Goal: Task Accomplishment & Management: Use online tool/utility

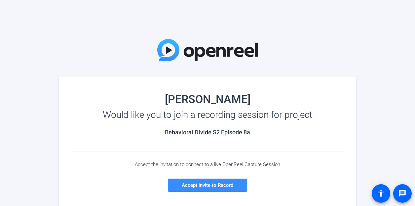
scroll to position [33, 0]
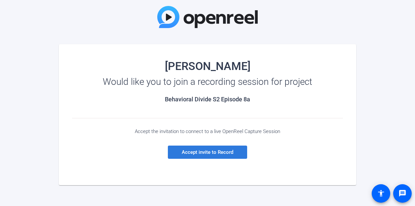
click at [229, 153] on span "Accept invite to Record" at bounding box center [208, 152] width 52 height 6
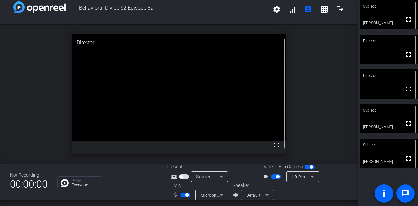
scroll to position [8, 0]
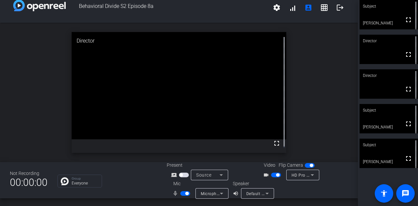
click at [225, 194] on div "Microphone (USB Lavalier Microphone) (31b2:0011)" at bounding box center [212, 193] width 33 height 11
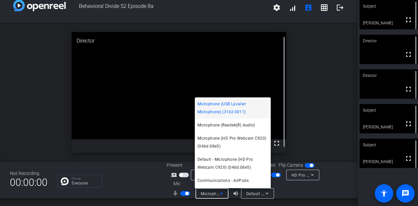
click at [295, 194] on div at bounding box center [209, 103] width 418 height 206
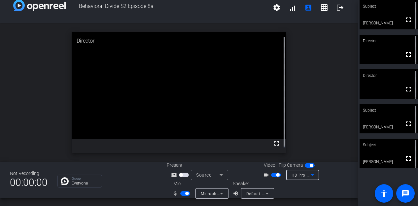
click at [309, 174] on icon at bounding box center [313, 175] width 8 height 8
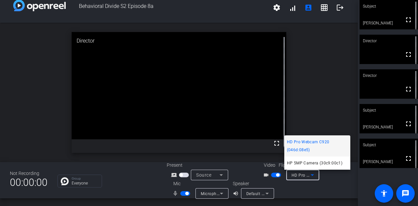
click at [330, 81] on div at bounding box center [209, 103] width 418 height 206
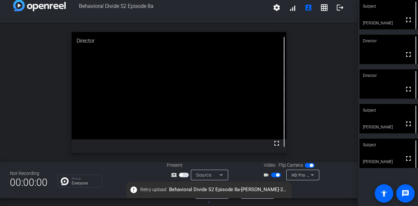
click at [299, 61] on div "open_in_new Director fullscreen" at bounding box center [179, 92] width 358 height 139
click at [326, 54] on div "open_in_new Director fullscreen" at bounding box center [179, 92] width 358 height 139
click at [327, 144] on div "open_in_new Director fullscreen" at bounding box center [179, 92] width 358 height 139
click at [321, 66] on div "open_in_new Director fullscreen" at bounding box center [179, 92] width 358 height 139
click at [315, 57] on div "open_in_new Director fullscreen" at bounding box center [179, 92] width 358 height 139
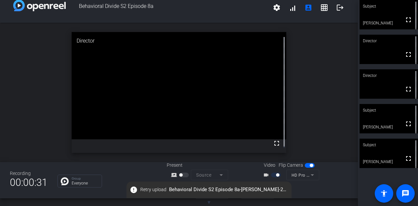
click at [309, 49] on div "open_in_new Director fullscreen" at bounding box center [179, 92] width 358 height 139
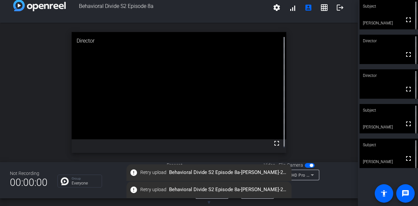
drag, startPoint x: 297, startPoint y: 68, endPoint x: 298, endPoint y: 65, distance: 3.3
click at [297, 68] on div "open_in_new Director fullscreen" at bounding box center [179, 92] width 358 height 139
click at [302, 54] on div "open_in_new Director fullscreen" at bounding box center [179, 92] width 358 height 139
drag, startPoint x: 304, startPoint y: 46, endPoint x: 306, endPoint y: 60, distance: 14.6
click at [306, 62] on div "open_in_new Director fullscreen" at bounding box center [179, 92] width 358 height 139
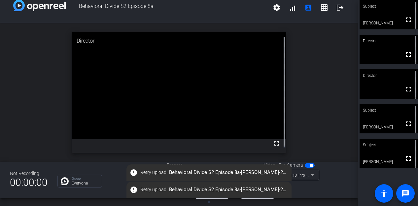
click at [306, 52] on div "open_in_new Director fullscreen" at bounding box center [179, 92] width 358 height 139
click at [313, 128] on div "open_in_new Director fullscreen" at bounding box center [179, 92] width 358 height 139
click at [305, 93] on div "open_in_new Director fullscreen" at bounding box center [179, 92] width 358 height 139
click at [299, 56] on div "open_in_new Director fullscreen" at bounding box center [179, 92] width 358 height 139
click at [300, 49] on div "open_in_new Director fullscreen" at bounding box center [179, 92] width 358 height 139
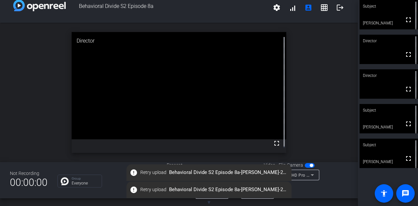
click at [315, 55] on div "open_in_new Director fullscreen" at bounding box center [179, 92] width 358 height 139
click at [342, 124] on div "open_in_new Director fullscreen" at bounding box center [179, 92] width 358 height 139
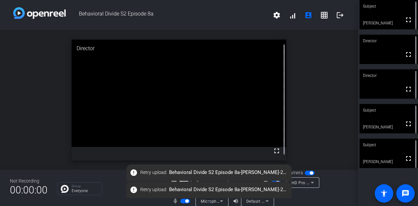
click at [181, 201] on span "button" at bounding box center [185, 201] width 10 height 5
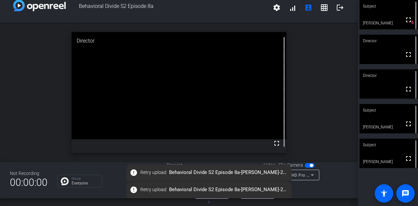
click at [179, 198] on div "mic_none Microphone (USB Lavalier Microphone) (31b2:0011)" at bounding box center [200, 193] width 66 height 11
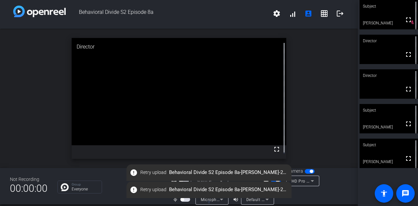
scroll to position [0, 0]
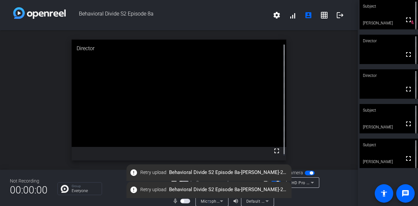
click at [184, 202] on span "button" at bounding box center [185, 201] width 10 height 5
click at [320, 114] on div "open_in_new Director fullscreen" at bounding box center [179, 99] width 358 height 139
click at [324, 72] on div "open_in_new Director fullscreen" at bounding box center [179, 99] width 358 height 139
click at [324, 104] on div "open_in_new Director fullscreen" at bounding box center [179, 99] width 358 height 139
click at [313, 62] on div "open_in_new Director fullscreen" at bounding box center [179, 99] width 358 height 139
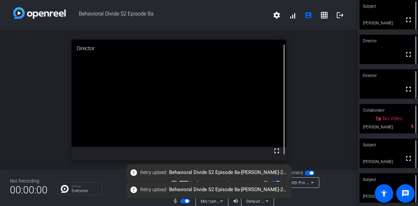
click at [135, 173] on mat-icon "error" at bounding box center [134, 173] width 8 height 8
click at [182, 201] on span "button" at bounding box center [185, 201] width 10 height 5
click at [305, 152] on div "open_in_new Director fullscreen" at bounding box center [179, 99] width 358 height 139
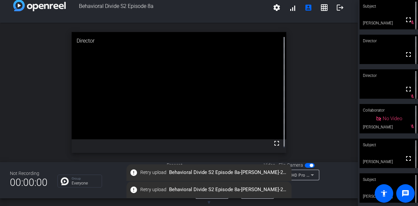
drag, startPoint x: 132, startPoint y: 172, endPoint x: 122, endPoint y: 183, distance: 14.1
click at [122, 183] on openreel-root "Behavioral Divide S2 Episode 8a settings signal_cellular_alt account_box grid_o…" at bounding box center [209, 103] width 418 height 206
click at [116, 175] on div "Group Everyone" at bounding box center [106, 181] width 99 height 13
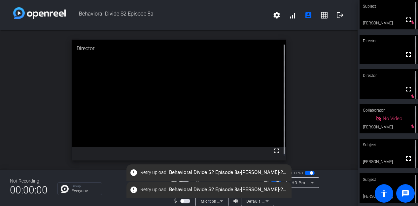
click at [113, 185] on div "Group Everyone" at bounding box center [106, 188] width 99 height 13
click at [185, 201] on span "button" at bounding box center [185, 201] width 10 height 5
click at [327, 71] on div "open_in_new Director fullscreen" at bounding box center [179, 99] width 358 height 139
click at [334, 62] on div "open_in_new Director fullscreen" at bounding box center [179, 99] width 358 height 139
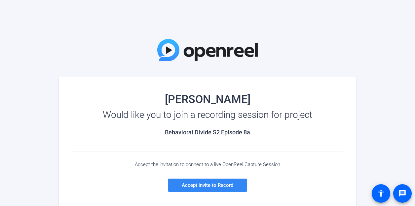
click at [206, 185] on span "Accept invite to Record" at bounding box center [208, 185] width 52 height 6
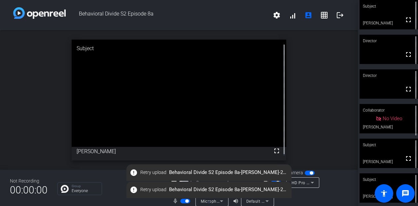
click at [183, 202] on span "button" at bounding box center [185, 201] width 10 height 5
click at [311, 77] on div "open_in_new Subject fullscreen [PERSON_NAME]" at bounding box center [179, 99] width 358 height 139
click at [325, 140] on div "open_in_new Subject fullscreen [PERSON_NAME]" at bounding box center [179, 99] width 358 height 139
click at [318, 86] on div "open_in_new Subject fullscreen [PERSON_NAME]" at bounding box center [179, 99] width 358 height 139
click at [187, 198] on mat-slide-toggle at bounding box center [185, 201] width 11 height 7
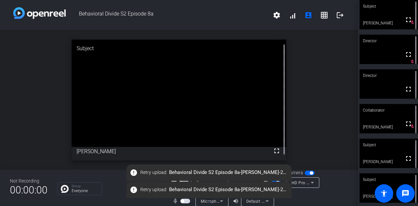
click at [186, 199] on span "button" at bounding box center [185, 201] width 10 height 5
click at [186, 201] on span "button" at bounding box center [186, 201] width 3 height 3
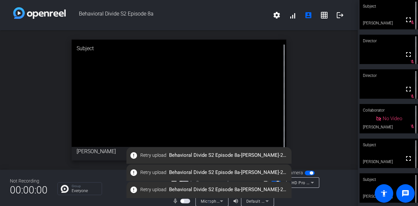
click at [319, 89] on div "open_in_new Subject fullscreen [PERSON_NAME]" at bounding box center [179, 99] width 358 height 139
click at [309, 122] on div "open_in_new Subject fullscreen [PERSON_NAME]" at bounding box center [179, 99] width 358 height 139
click at [313, 86] on div "open_in_new Subject fullscreen [PERSON_NAME]" at bounding box center [179, 99] width 358 height 139
drag, startPoint x: 156, startPoint y: 156, endPoint x: 232, endPoint y: 156, distance: 75.7
click at [232, 156] on span "error Retry upload Behavioral Divide S2 Episode 8a-Jeromey Thornton-2025-09-16-…" at bounding box center [209, 156] width 165 height 12
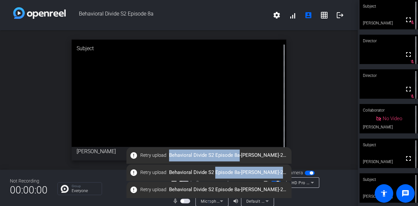
drag, startPoint x: 237, startPoint y: 155, endPoint x: 213, endPoint y: 174, distance: 30.6
click at [213, 174] on div "▼ error Retry upload Behavioral Divide S2 Episode 8a-Jeromey Thornton-2025-09-1…" at bounding box center [209, 177] width 418 height 60
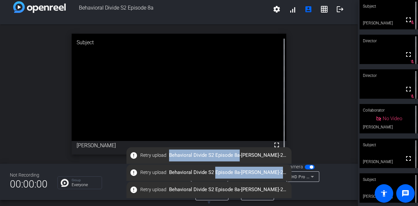
scroll to position [8, 0]
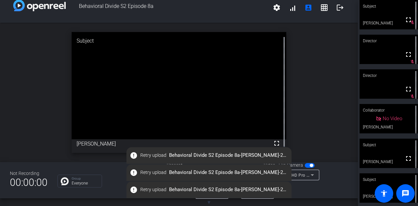
drag, startPoint x: 192, startPoint y: 188, endPoint x: 307, endPoint y: 113, distance: 137.4
click at [307, 113] on div "open_in_new Subject fullscreen Hal Hershfield" at bounding box center [179, 92] width 358 height 139
drag, startPoint x: 134, startPoint y: 157, endPoint x: 308, endPoint y: 115, distance: 179.1
click at [308, 115] on div "open_in_new Subject fullscreen Hal Hershfield" at bounding box center [179, 92] width 358 height 139
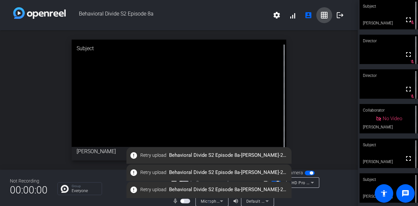
click at [324, 16] on mat-icon "grid_on" at bounding box center [325, 15] width 8 height 8
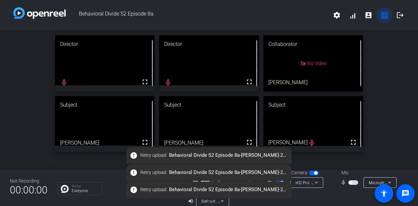
click at [382, 14] on mat-icon "grid_on" at bounding box center [385, 15] width 8 height 8
click at [381, 13] on mat-icon "grid_on" at bounding box center [385, 15] width 8 height 8
click at [367, 15] on mat-icon "account_box" at bounding box center [369, 15] width 8 height 8
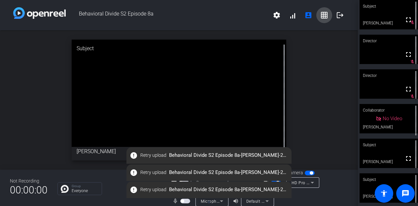
click at [324, 14] on mat-icon "grid_on" at bounding box center [325, 15] width 8 height 8
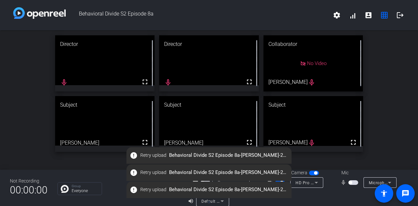
click at [311, 171] on span "button" at bounding box center [314, 173] width 10 height 5
click at [278, 181] on span "button" at bounding box center [280, 182] width 10 height 5
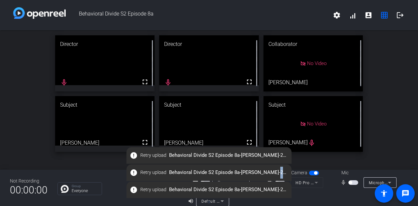
click at [275, 181] on openreel-root "Behavioral Divide S2 Episode 8a settings signal_cellular_alt account_box grid_o…" at bounding box center [209, 103] width 418 height 206
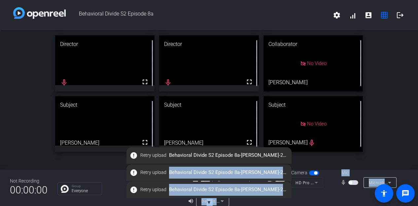
click at [276, 181] on span "button" at bounding box center [277, 182] width 3 height 3
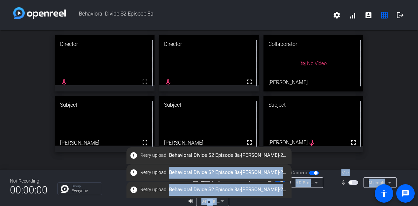
click at [287, 196] on span "error Retry upload Behavioral Divide S2 Episode 8a-Jeromey Thornton-2025-09-16-…" at bounding box center [209, 190] width 165 height 12
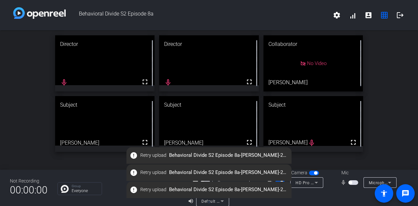
click at [241, 198] on div "Speaker volume_up Default - AirPods" at bounding box center [243, 197] width 110 height 19
click at [178, 201] on div "Not Recording 00:00:00 Group Everyone Present screen_share_outline Source Video…" at bounding box center [209, 188] width 418 height 36
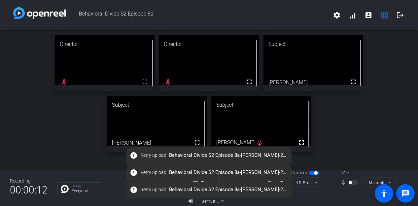
click at [190, 201] on mat-icon "volume_up" at bounding box center [192, 201] width 8 height 8
click at [181, 200] on div "Recording 00:00:12 Group Everyone Present screen_share_outline Source Video Fli…" at bounding box center [209, 188] width 418 height 36
click at [382, 15] on mat-icon "grid_on" at bounding box center [385, 15] width 8 height 8
click at [190, 200] on mat-icon "volume_up" at bounding box center [192, 201] width 8 height 8
click at [181, 201] on div "Recording 00:00:18 Group Everyone Present screen_share_outline Source Video Fli…" at bounding box center [209, 188] width 418 height 36
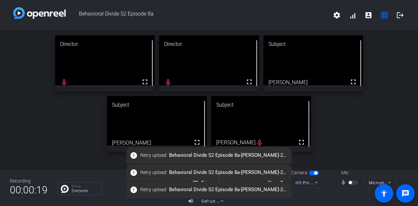
click at [174, 200] on div "Recording 00:00:19 Group Everyone Present screen_share_outline Source Video Fli…" at bounding box center [209, 188] width 418 height 36
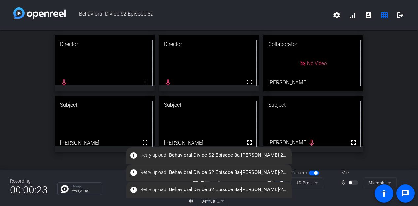
click at [204, 181] on div "error Retry upload Behavioral Divide S2 Episode 8a-Jeromey Thornton-2025-09-16-…" at bounding box center [209, 173] width 165 height 17
click at [203, 182] on div "error Retry upload Behavioral Divide S2 Episode 8a-Jeromey Thornton-2025-09-16-…" at bounding box center [209, 190] width 165 height 17
click at [303, 192] on div at bounding box center [306, 191] width 33 height 7
click at [350, 181] on div at bounding box center [354, 182] width 11 height 5
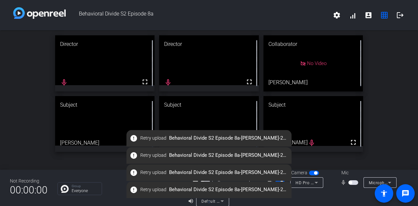
click at [350, 181] on span "button" at bounding box center [354, 182] width 10 height 5
click at [373, 141] on div "Director fullscreen mic_none Director fullscreen mic_none Collaborator No Video…" at bounding box center [209, 93] width 418 height 127
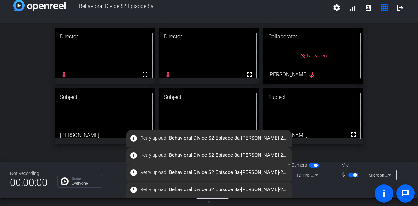
click at [379, 111] on div "Director fullscreen mic_none Director fullscreen mic_none Collaborator No Video…" at bounding box center [209, 86] width 418 height 127
click at [367, 74] on div "Director fullscreen mic_none Director fullscreen mic_none Collaborator No Video…" at bounding box center [209, 86] width 418 height 127
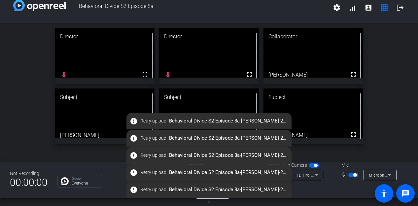
click at [301, 190] on div at bounding box center [353, 189] width 110 height 19
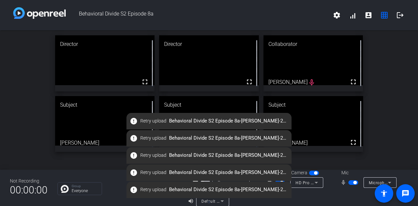
click at [376, 91] on div "Director fullscreen Director fullscreen Collaborator fullscreen Ky Miller mic_n…" at bounding box center [209, 93] width 418 height 127
click at [385, 129] on div "Director fullscreen Director fullscreen Collaborator fullscreen Ky Miller mic_n…" at bounding box center [209, 93] width 418 height 127
click at [405, 129] on div "Director fullscreen Director fullscreen Collaborator fullscreen Ky Miller mic_n…" at bounding box center [209, 93] width 418 height 127
click at [381, 137] on div "Director fullscreen Director fullscreen Collaborator fullscreen Ky Miller mic_n…" at bounding box center [209, 93] width 418 height 127
click at [350, 183] on span "button" at bounding box center [354, 182] width 10 height 5
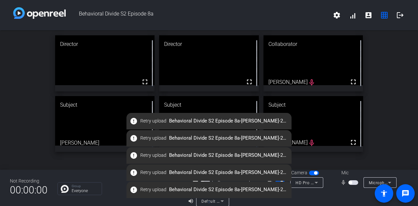
click at [378, 154] on div "Director fullscreen Director fullscreen Collaborator fullscreen Ky Miller mic_n…" at bounding box center [209, 93] width 418 height 127
click at [351, 182] on span "button" at bounding box center [354, 182] width 10 height 5
click at [372, 115] on div "Director fullscreen mic_none Director fullscreen Collaborator fullscreen Ky Mil…" at bounding box center [209, 93] width 418 height 127
click at [372, 73] on div "Director fullscreen mic_none Director fullscreen Collaborator fullscreen Ky Mil…" at bounding box center [209, 93] width 418 height 127
click at [384, 67] on div "Director fullscreen mic_none Director fullscreen mic_none Collaborator fullscre…" at bounding box center [209, 93] width 418 height 127
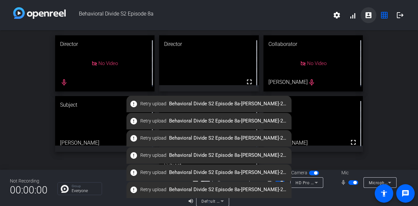
click at [365, 19] on mat-icon "account_box" at bounding box center [369, 15] width 8 height 8
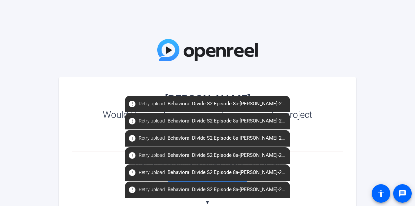
click at [183, 67] on div "Jandle Johnson Would like you to join a recording session for project Behaviora…" at bounding box center [207, 142] width 415 height 285
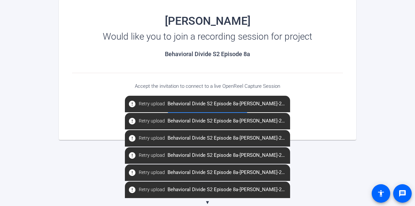
scroll to position [45, 0]
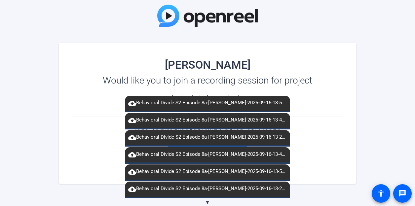
scroll to position [78, 0]
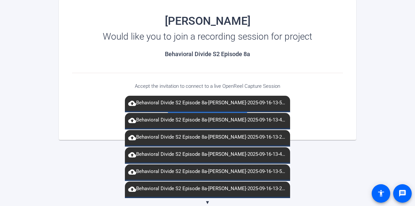
click at [192, 112] on div at bounding box center [207, 111] width 165 height 1
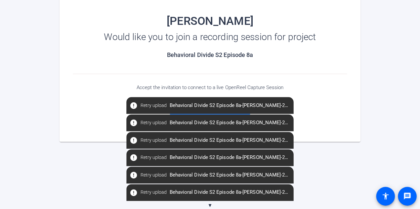
scroll to position [76, 0]
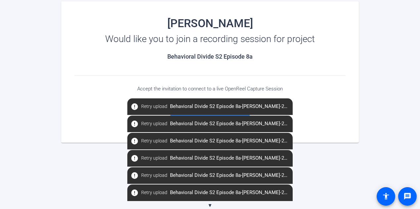
click at [203, 114] on div "error Retry upload Behavioral Divide S2 Episode 8a-[PERSON_NAME]-2025-09-16-13-…" at bounding box center [209, 106] width 165 height 17
click at [205, 115] on div "error Retry upload Behavioral Divide S2 Episode 8a-[PERSON_NAME]-2025-09-16-13-…" at bounding box center [209, 123] width 165 height 17
click at [206, 114] on div "error Retry upload Behavioral Divide S2 Episode 8a-[PERSON_NAME]-2025-09-16-13-…" at bounding box center [209, 106] width 165 height 17
click at [207, 115] on div "error Retry upload Behavioral Divide S2 Episode 8a-[PERSON_NAME]-2025-09-16-13-…" at bounding box center [209, 123] width 165 height 17
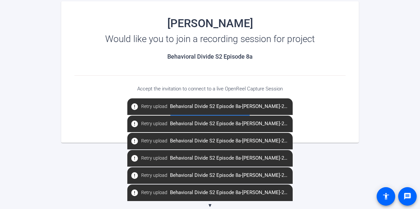
click at [209, 115] on span at bounding box center [209, 109] width 79 height 16
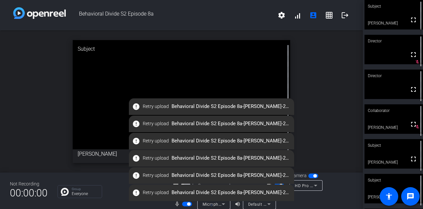
click at [315, 105] on div "open_in_new Subject fullscreen [PERSON_NAME]" at bounding box center [181, 101] width 363 height 142
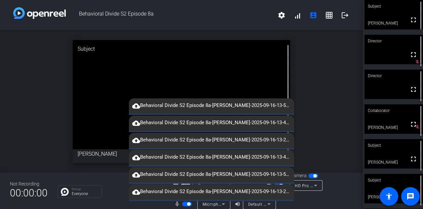
click at [318, 99] on div "open_in_new Subject fullscreen [PERSON_NAME]" at bounding box center [181, 101] width 363 height 142
click at [314, 97] on div "open_in_new Subject fullscreen [PERSON_NAME]" at bounding box center [181, 101] width 363 height 142
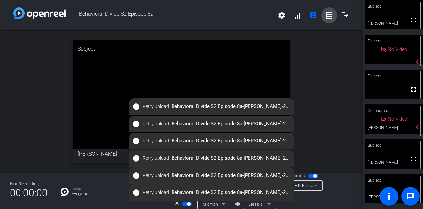
click at [329, 14] on mat-icon "grid_on" at bounding box center [329, 15] width 8 height 8
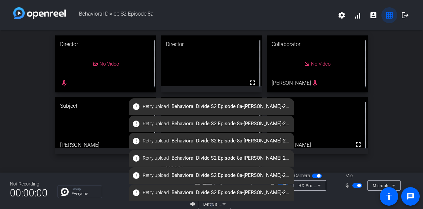
click at [386, 14] on mat-icon "grid_on" at bounding box center [389, 15] width 8 height 8
click at [385, 18] on mat-icon "grid_on" at bounding box center [389, 15] width 8 height 8
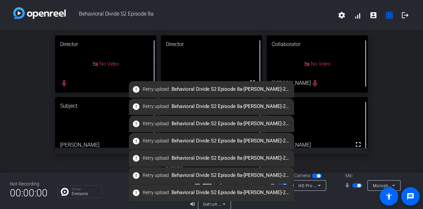
scroll to position [44, 0]
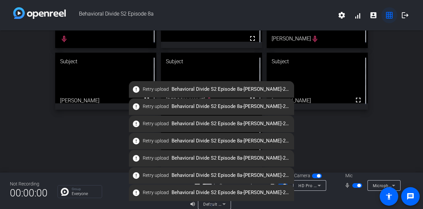
click at [386, 12] on mat-icon "grid_on" at bounding box center [389, 15] width 8 height 8
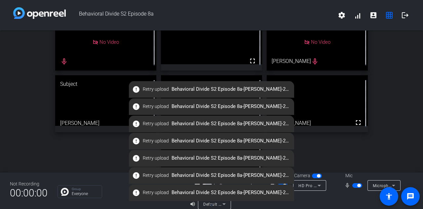
scroll to position [0, 0]
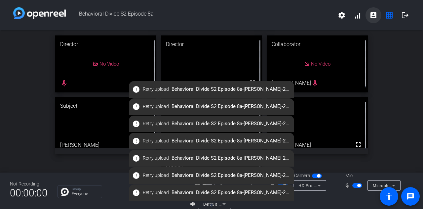
click at [371, 18] on mat-icon "account_box" at bounding box center [373, 15] width 8 height 8
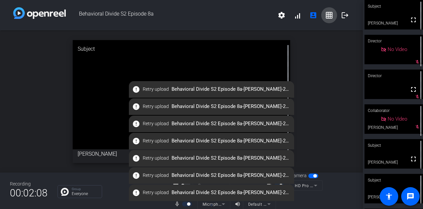
click at [329, 21] on span at bounding box center [329, 15] width 16 height 16
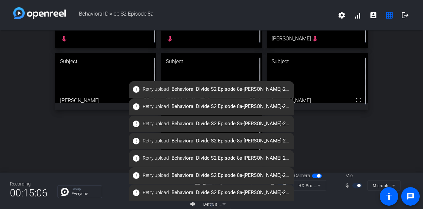
click at [345, 142] on div "Director No Video mic_none Director No Video mic_none Collaborator No Video Ky …" at bounding box center [211, 81] width 423 height 190
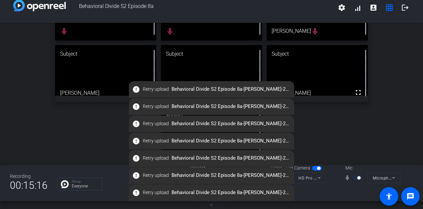
scroll to position [44, 0]
click at [387, 11] on mat-icon "grid_on" at bounding box center [389, 8] width 8 height 8
click at [373, 6] on mat-icon "account_box" at bounding box center [373, 8] width 8 height 8
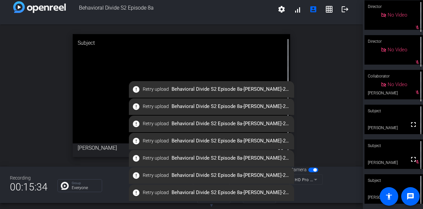
scroll to position [8, 0]
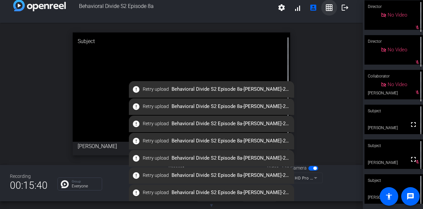
click at [325, 7] on mat-icon "grid_on" at bounding box center [329, 8] width 8 height 8
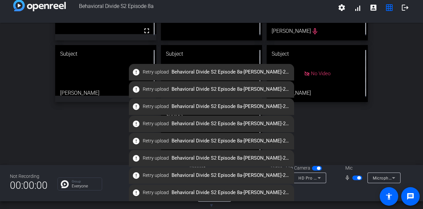
scroll to position [0, 0]
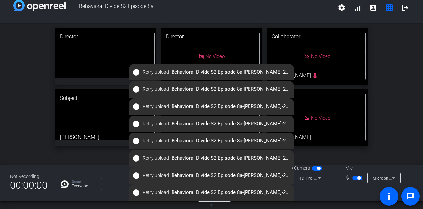
click at [387, 55] on div "Director fullscreen Director No Video Collaborator No Video Ky Miller mic_none …" at bounding box center [211, 118] width 423 height 190
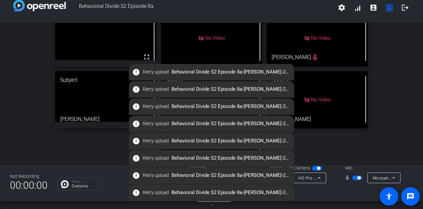
scroll to position [44, 0]
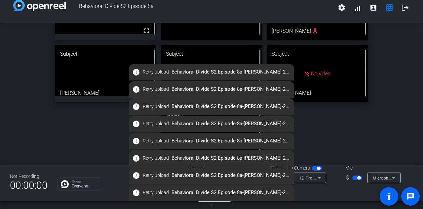
click at [366, 116] on div "Director fullscreen Director No Video Collaborator No Video Ky Miller mic_none …" at bounding box center [211, 74] width 423 height 190
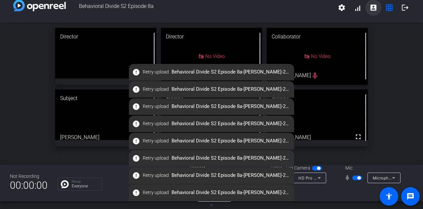
click at [371, 4] on mat-icon "account_box" at bounding box center [373, 8] width 8 height 8
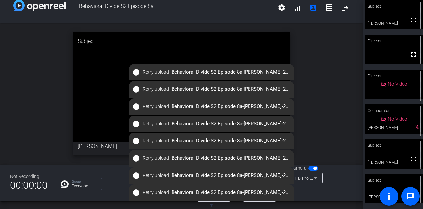
click at [374, 191] on video at bounding box center [393, 187] width 58 height 29
click at [373, 195] on video at bounding box center [394, 188] width 58 height 29
click at [325, 8] on mat-icon "grid_on" at bounding box center [329, 8] width 8 height 8
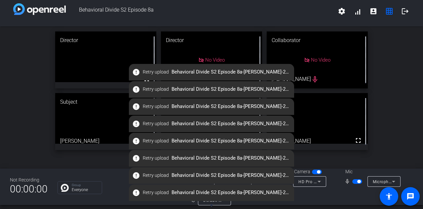
scroll to position [8, 0]
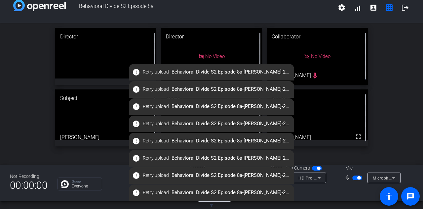
click at [210, 203] on span "▼" at bounding box center [211, 205] width 5 height 6
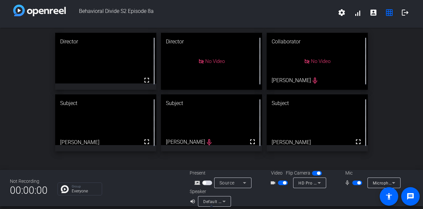
scroll to position [0, 0]
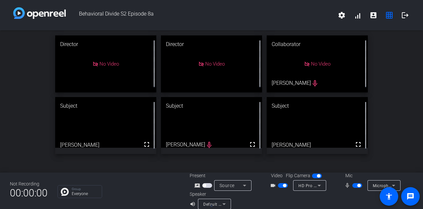
click at [394, 80] on div "Director No Video Director No Video Collaborator No Video Ky Miller mic_none Su…" at bounding box center [211, 94] width 423 height 128
click at [381, 101] on div "Director No Video Director No Video Collaborator No Video Ky Miller mic_none Su…" at bounding box center [211, 94] width 423 height 128
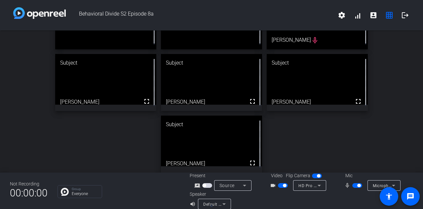
scroll to position [44, 0]
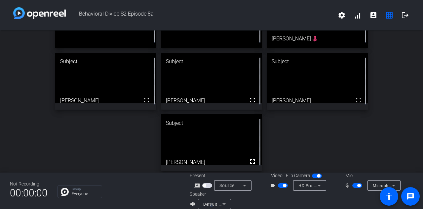
click at [310, 133] on div "Director No Video Director No Video Collaborator No Video Ky Miller mic_none Su…" at bounding box center [211, 81] width 423 height 190
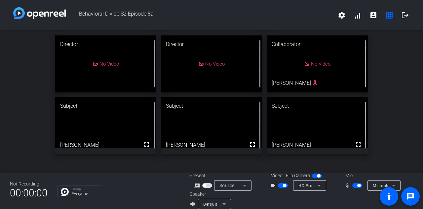
click at [404, 80] on div "Director No Video Director No Video Collaborator No Video Ky Miller mic_none Su…" at bounding box center [211, 94] width 423 height 128
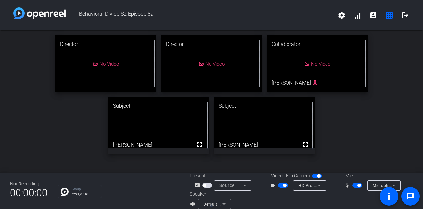
click at [212, 205] on span "▲" at bounding box center [211, 205] width 5 height 6
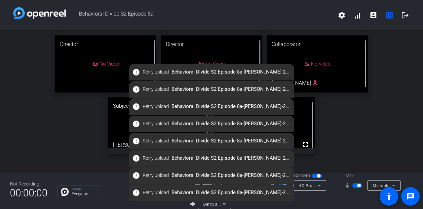
click at [212, 205] on span "▼" at bounding box center [211, 205] width 5 height 6
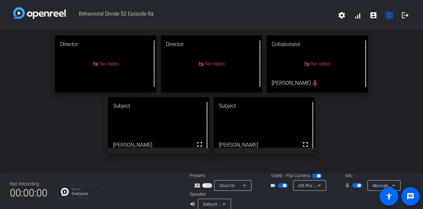
click at [213, 205] on span "▲" at bounding box center [211, 205] width 5 height 6
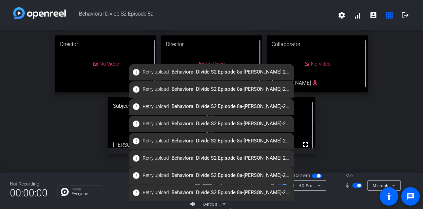
click at [212, 205] on span "▼" at bounding box center [211, 205] width 5 height 6
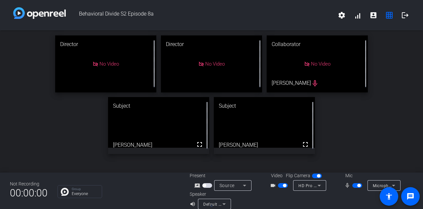
click at [386, 55] on div "Director No Video Director No Video Collaborator No Video Ky Miller mic_none Su…" at bounding box center [211, 94] width 423 height 128
click at [361, 121] on div "Director No Video Director No Video Collaborator No Video Ky Miller mic_none Su…" at bounding box center [211, 94] width 423 height 128
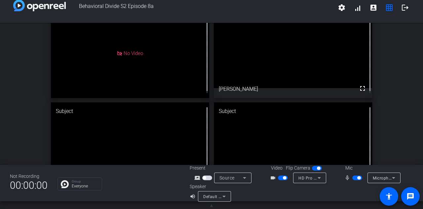
scroll to position [33, 0]
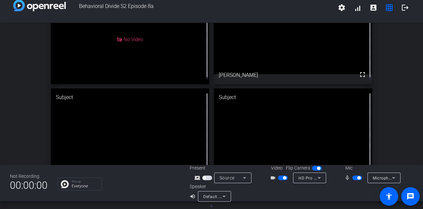
click at [28, 120] on div "Director No Video Collaborator fullscreen Ky Miller Subject fullscreen Hal Hers…" at bounding box center [211, 86] width 423 height 193
click at [17, 58] on div "Director No Video Collaborator fullscreen Ky Miller Subject fullscreen Hal Hers…" at bounding box center [211, 86] width 423 height 193
click at [389, 65] on div "Director No Video Collaborator fullscreen Ky Miller Subject fullscreen Hal Hers…" at bounding box center [211, 86] width 423 height 193
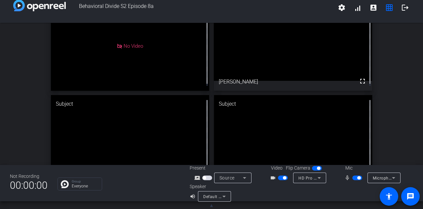
scroll to position [47, 0]
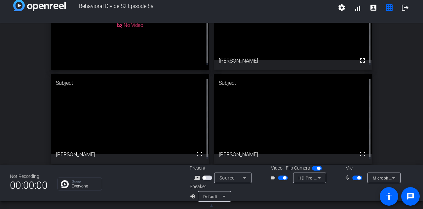
click at [388, 106] on div "Director No Video Collaborator fullscreen Ky Miller Subject fullscreen Hal Hers…" at bounding box center [211, 72] width 423 height 193
click at [386, 106] on div "Director No Video Collaborator fullscreen Ky Miller Subject fullscreen Hal Hers…" at bounding box center [211, 72] width 423 height 193
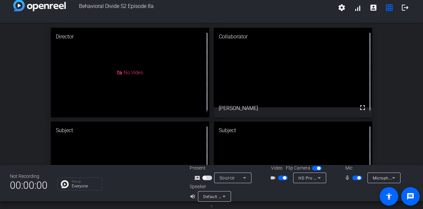
click at [213, 205] on span "▲" at bounding box center [211, 205] width 5 height 6
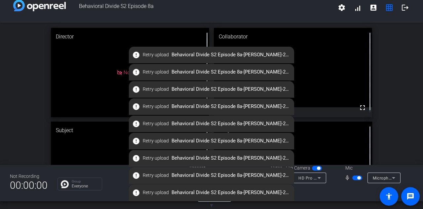
click at [213, 205] on span "▼" at bounding box center [211, 205] width 5 height 6
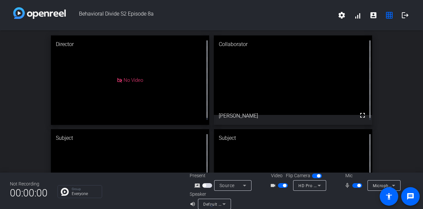
scroll to position [47, 0]
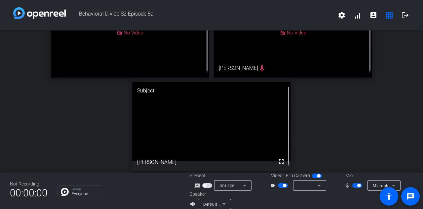
click at [393, 183] on icon at bounding box center [394, 185] width 8 height 8
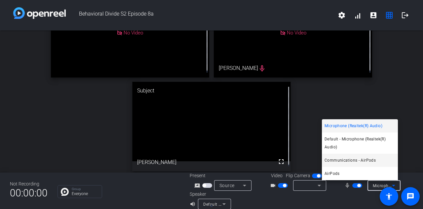
click at [349, 160] on span "Communications - AirPods" at bounding box center [350, 160] width 51 height 8
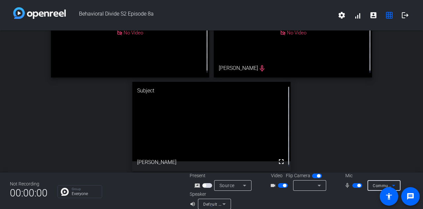
click at [223, 202] on icon at bounding box center [224, 204] width 8 height 8
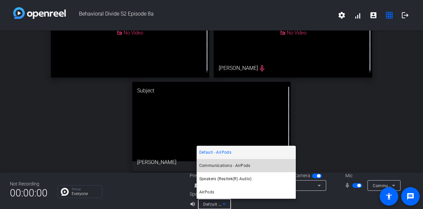
click at [226, 166] on span "Communications - AirPods" at bounding box center [224, 165] width 51 height 8
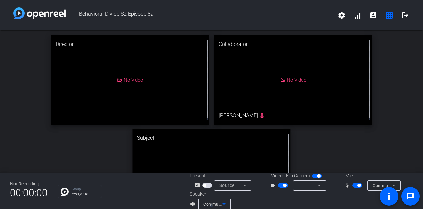
scroll to position [1, 0]
click at [381, 101] on div "Director No Video Collaborator No Video Ky Miller mic_none Subject fullscreen J…" at bounding box center [211, 125] width 423 height 193
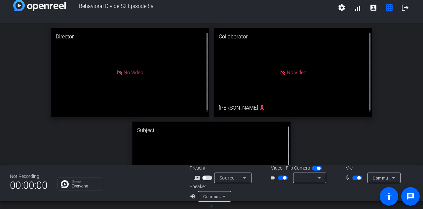
scroll to position [0, 0]
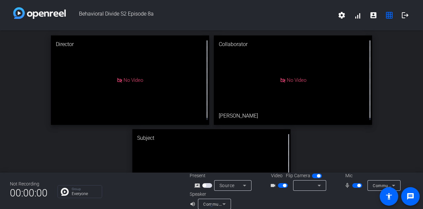
drag, startPoint x: 381, startPoint y: 101, endPoint x: 387, endPoint y: 107, distance: 8.2
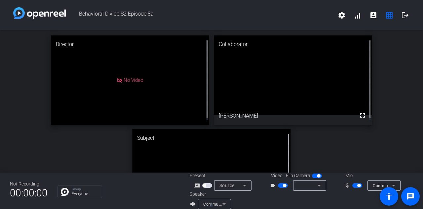
click at [379, 61] on div "Director No Video Collaborator fullscreen Ky Miller Subject fullscreen Jeromey …" at bounding box center [211, 126] width 423 height 193
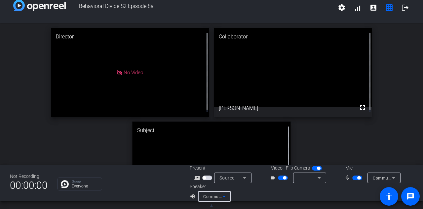
click at [222, 196] on icon at bounding box center [223, 196] width 3 height 2
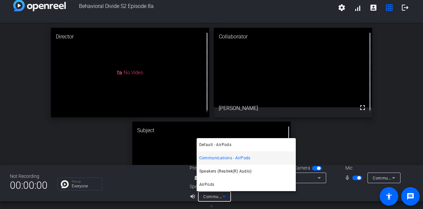
click at [328, 148] on div at bounding box center [211, 104] width 423 height 209
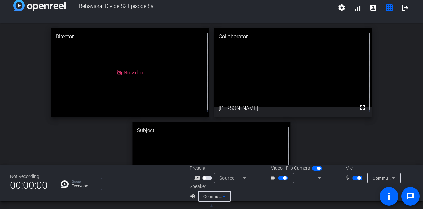
click at [224, 193] on icon at bounding box center [224, 196] width 8 height 8
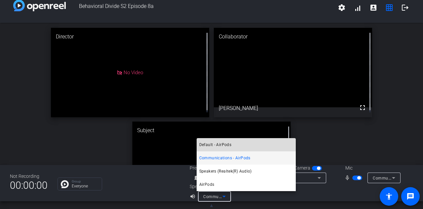
click at [230, 144] on span "Default - AirPods" at bounding box center [215, 144] width 32 height 8
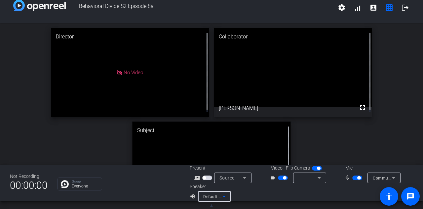
click at [224, 194] on icon at bounding box center [224, 196] width 8 height 8
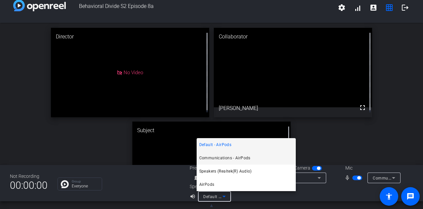
click at [232, 154] on span "Communications - AirPods" at bounding box center [224, 158] width 51 height 8
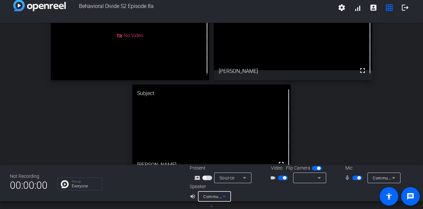
scroll to position [40, 0]
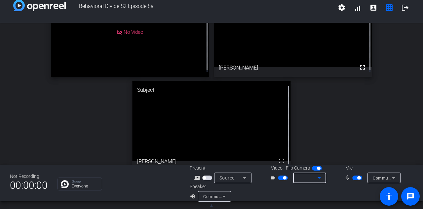
click at [315, 177] on icon at bounding box center [319, 177] width 8 height 8
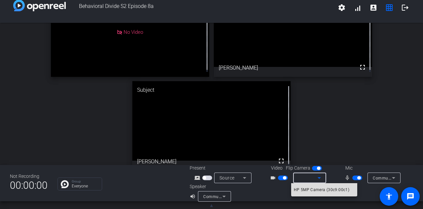
click at [311, 189] on span "HP 5MP Camera (30c9:00c1)" at bounding box center [322, 189] width 56 height 8
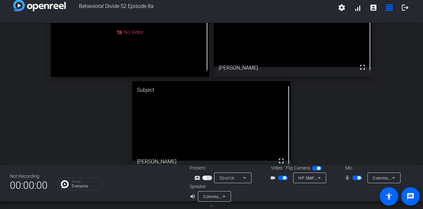
click at [338, 99] on div "Director No Video Collaborator fullscreen Ky Miller Subject fullscreen Jeromey …" at bounding box center [211, 78] width 423 height 193
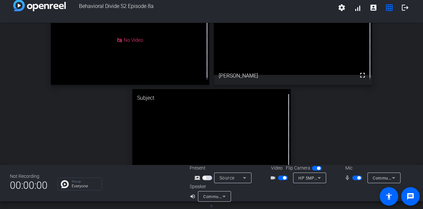
scroll to position [33, 0]
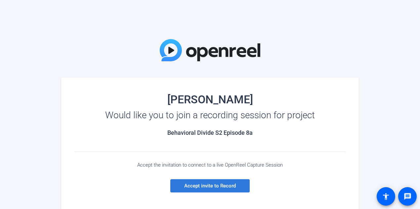
click at [216, 183] on span "Accept invite to Record" at bounding box center [210, 185] width 52 height 6
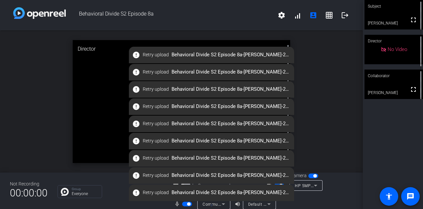
click at [321, 78] on div "open_in_new Director No Video" at bounding box center [181, 101] width 363 height 142
click at [305, 61] on div "open_in_new Director No Video" at bounding box center [181, 101] width 363 height 142
click at [333, 99] on div "open_in_new Director No Video" at bounding box center [181, 101] width 363 height 142
click at [336, 133] on div "open_in_new Director No Video" at bounding box center [181, 101] width 363 height 142
click at [332, 74] on div "open_in_new Director No Video" at bounding box center [181, 101] width 363 height 142
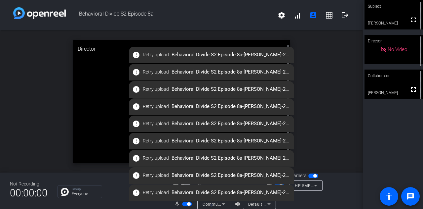
click at [210, 203] on span "▼" at bounding box center [211, 205] width 5 height 6
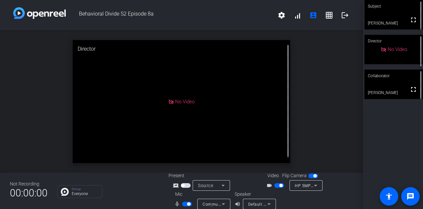
click at [212, 203] on span "▲" at bounding box center [211, 205] width 5 height 6
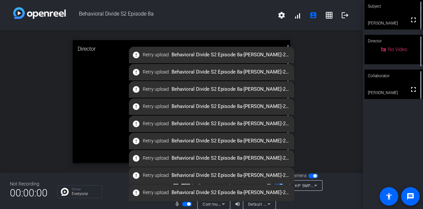
click at [322, 112] on div "open_in_new Director No Video" at bounding box center [181, 101] width 363 height 142
click at [147, 53] on span "Retry upload" at bounding box center [156, 54] width 26 height 7
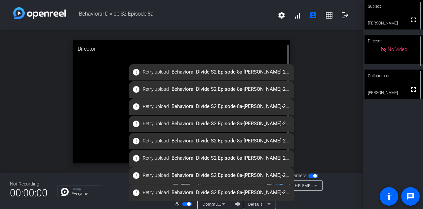
click at [338, 101] on div "open_in_new Director No Video" at bounding box center [181, 101] width 363 height 142
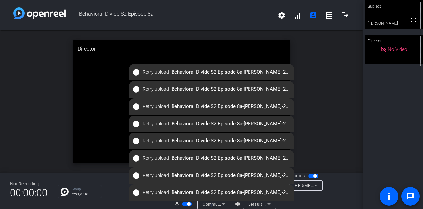
click at [334, 106] on div "open_in_new Director No Video" at bounding box center [181, 101] width 363 height 142
click at [355, 90] on div "open_in_new Director No Video" at bounding box center [181, 101] width 363 height 142
click at [345, 89] on div "open_in_new Director No Video" at bounding box center [181, 101] width 363 height 142
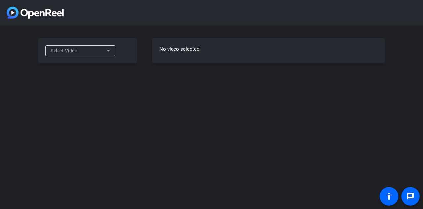
click at [108, 48] on icon at bounding box center [108, 51] width 8 height 8
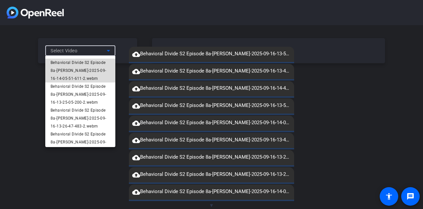
click at [84, 70] on span "Behavioral Divide S2 Episode 8a-[PERSON_NAME]-2025-09-16-14-05-51-611-2.webm" at bounding box center [80, 70] width 59 height 24
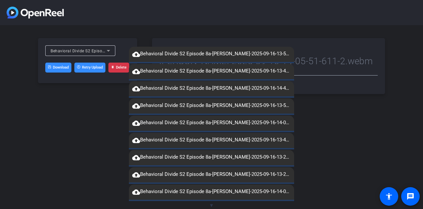
click at [86, 102] on div "Behavioral Divide S2 Episode 8a-[PERSON_NAME]-2025-09-16-14-05-51-611-2.webm Do…" at bounding box center [211, 66] width 423 height 82
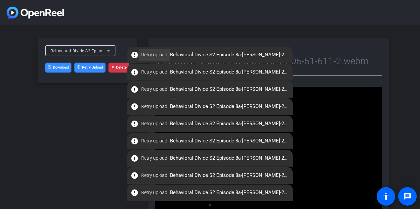
click at [147, 53] on span "Retry upload" at bounding box center [154, 54] width 26 height 7
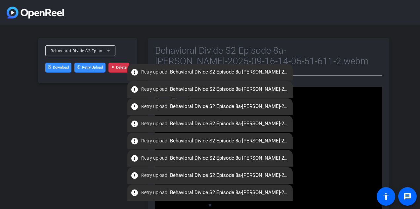
click at [57, 67] on link "Download" at bounding box center [58, 67] width 26 height 10
click at [91, 67] on button "Retry Upload" at bounding box center [89, 67] width 31 height 10
click at [101, 51] on span "Behavioral Divide S2 Episode 8a-[PERSON_NAME]-2025-09-16-14-05-51-611-2.webm" at bounding box center [132, 50] width 162 height 5
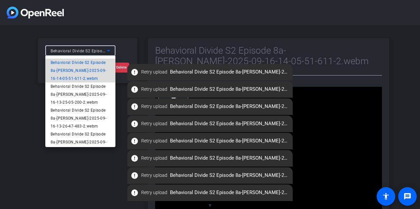
click at [87, 61] on span "Behavioral Divide S2 Episode 8a-[PERSON_NAME]-2025-09-16-14-05-51-611-2.webm" at bounding box center [80, 70] width 59 height 24
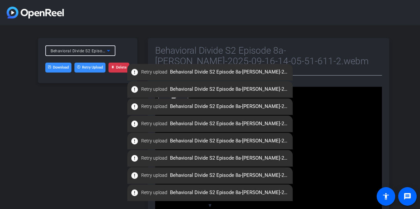
click at [91, 55] on div "Behavioral Divide S2 Episode 8a-[PERSON_NAME]-2025-09-16-14-05-51-611-2.webm" at bounding box center [79, 51] width 56 height 8
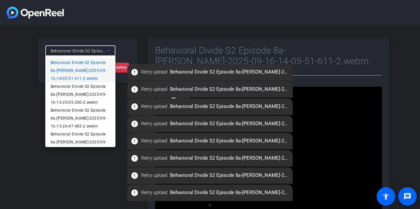
click at [75, 72] on span "Behavioral Divide S2 Episode 8a-[PERSON_NAME]-2025-09-16-14-05-51-611-2.webm" at bounding box center [80, 70] width 59 height 24
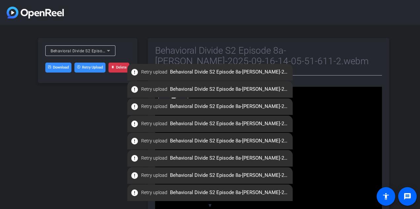
click at [105, 46] on div "Behavioral Divide S2 Episode 8a-[PERSON_NAME]-2025-09-16-14-05-51-611-2.webm" at bounding box center [80, 50] width 59 height 11
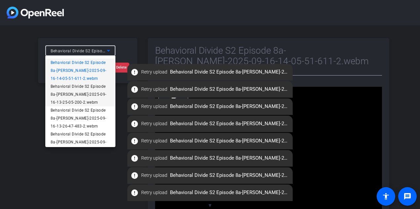
click at [76, 86] on span "Behavioral Divide S2 Episode 8a-[PERSON_NAME]-2025-09-16-13-25-05-200-2.webm" at bounding box center [80, 94] width 59 height 24
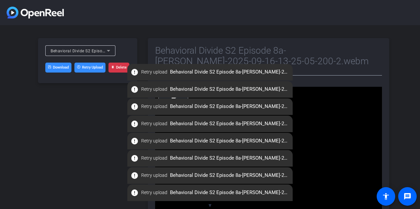
click at [89, 64] on button "Retry Upload" at bounding box center [89, 67] width 31 height 10
click at [94, 66] on button "Retry Upload" at bounding box center [89, 67] width 31 height 10
click at [111, 48] on icon at bounding box center [108, 51] width 8 height 8
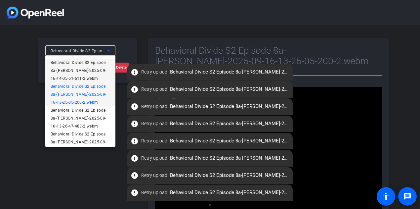
click at [80, 62] on span "Behavioral Divide S2 Episode 8a-[PERSON_NAME]-2025-09-16-14-05-51-611-2.webm" at bounding box center [80, 70] width 59 height 24
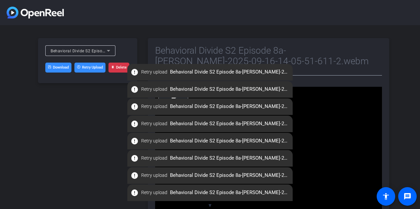
click at [113, 122] on div "Behavioral Divide S2 Episode 8a-Jeromey Thornton-2025-09-16-14-05-51-611-2.webm…" at bounding box center [87, 129] width 99 height 183
click at [89, 49] on span "Behavioral Divide S2 Episode 8a-[PERSON_NAME]-2025-09-16-14-05-51-611-2.webm" at bounding box center [132, 50] width 162 height 5
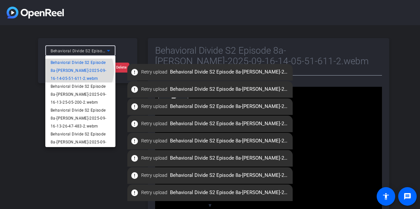
click at [79, 70] on span "Behavioral Divide S2 Episode 8a-[PERSON_NAME]-2025-09-16-14-05-51-611-2.webm" at bounding box center [80, 70] width 59 height 24
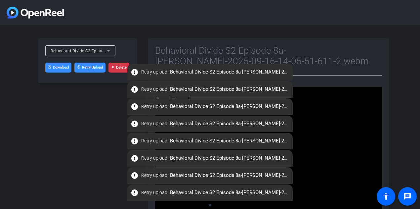
click at [93, 66] on button "Retry Upload" at bounding box center [89, 67] width 31 height 10
click at [96, 51] on span "Behavioral Divide S2 Episode 8a-[PERSON_NAME]-2025-09-16-14-05-51-611-2.webm" at bounding box center [132, 50] width 162 height 5
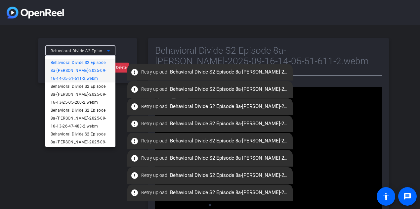
click at [82, 61] on span "Behavioral Divide S2 Episode 8a-[PERSON_NAME]-2025-09-16-14-05-51-611-2.webm" at bounding box center [80, 70] width 59 height 24
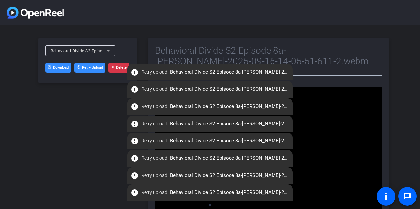
click at [58, 69] on link "Download" at bounding box center [58, 67] width 26 height 10
click at [110, 51] on icon at bounding box center [108, 51] width 8 height 8
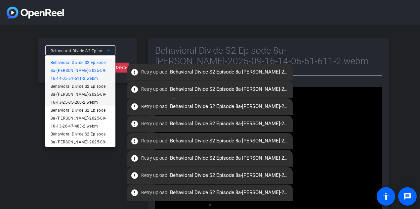
click at [81, 86] on span "Behavioral Divide S2 Episode 8a-[PERSON_NAME]-2025-09-16-13-25-05-200-2.webm" at bounding box center [80, 94] width 59 height 24
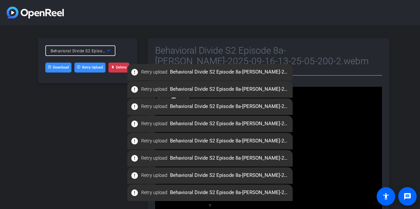
click at [100, 52] on span "Behavioral Divide S2 Episode 8a-[PERSON_NAME]-2025-09-16-13-25-05-200-2.webm" at bounding box center [132, 50] width 162 height 5
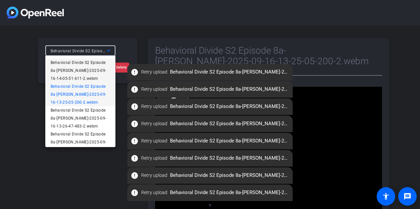
click at [71, 65] on span "Behavioral Divide S2 Episode 8a-[PERSON_NAME]-2025-09-16-14-05-51-611-2.webm" at bounding box center [80, 70] width 59 height 24
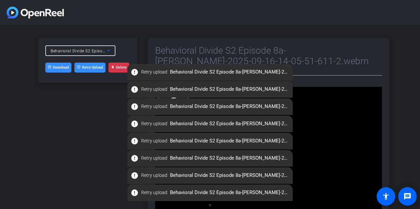
click at [96, 49] on span "Behavioral Divide S2 Episode 8a-[PERSON_NAME]-2025-09-16-14-05-51-611-2.webm" at bounding box center [132, 50] width 162 height 5
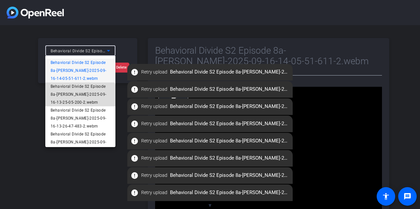
click at [80, 96] on span "Behavioral Divide S2 Episode 8a-[PERSON_NAME]-2025-09-16-13-25-05-200-2.webm" at bounding box center [80, 94] width 59 height 24
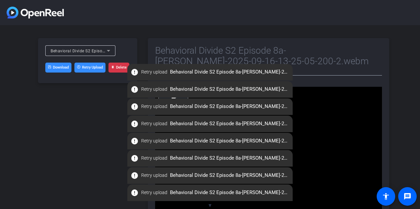
click at [93, 68] on button "Retry Upload" at bounding box center [89, 67] width 31 height 10
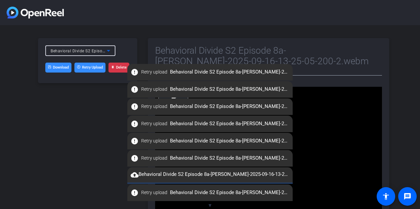
click at [101, 49] on span "Behavioral Divide S2 Episode 8a-[PERSON_NAME]-2025-09-16-13-25-05-200-2.webm" at bounding box center [132, 50] width 162 height 5
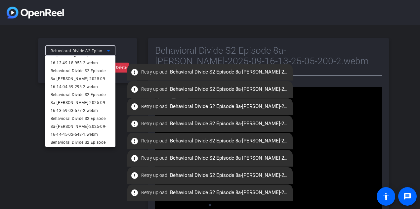
scroll to position [104, 0]
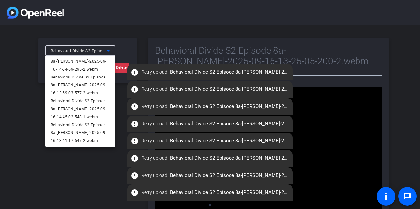
drag, startPoint x: 84, startPoint y: 136, endPoint x: 59, endPoint y: 142, distance: 24.8
click at [59, 142] on span "Behavioral Divide S2 Episode 8a-[PERSON_NAME]-2025-09-16-13-41-17-647-2.webm" at bounding box center [80, 133] width 59 height 24
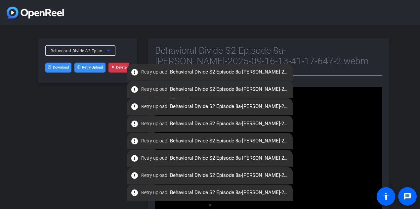
scroll to position [25, 0]
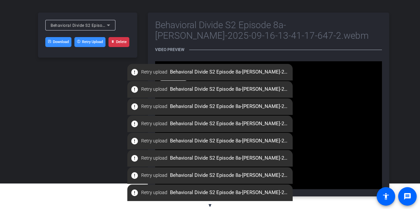
click at [53, 42] on link "Download" at bounding box center [58, 42] width 26 height 10
click at [109, 22] on icon at bounding box center [108, 25] width 8 height 8
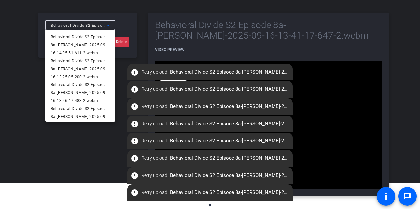
scroll to position [102, 0]
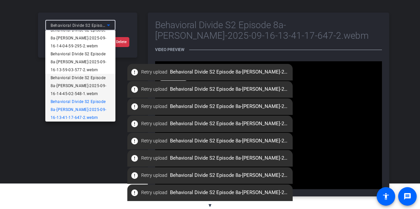
click at [94, 82] on span "Behavioral Divide S2 Episode 8a-[PERSON_NAME]-2025-09-16-14-45-02-548-1.webm" at bounding box center [80, 86] width 59 height 24
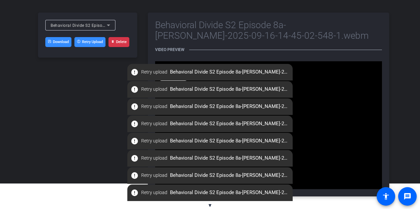
click at [54, 40] on link "Download" at bounding box center [58, 42] width 26 height 10
click at [107, 24] on icon at bounding box center [108, 25] width 3 height 2
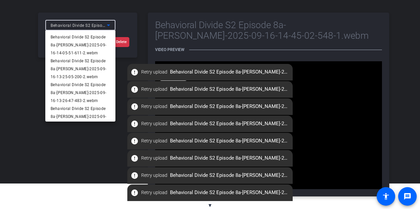
scroll to position [78, 0]
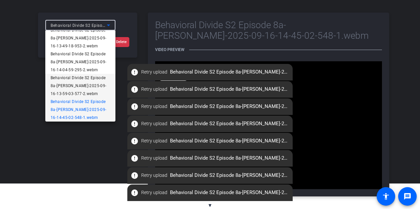
click at [81, 83] on span "Behavioral Divide S2 Episode 8a-[PERSON_NAME]-2025-09-16-13-59-03-577-2.webm" at bounding box center [80, 86] width 59 height 24
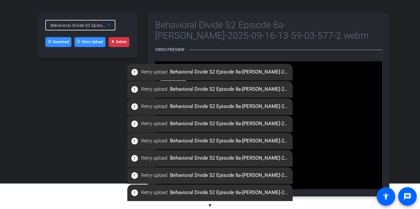
click at [62, 39] on link "Download" at bounding box center [58, 42] width 26 height 10
click at [110, 23] on icon at bounding box center [108, 25] width 8 height 8
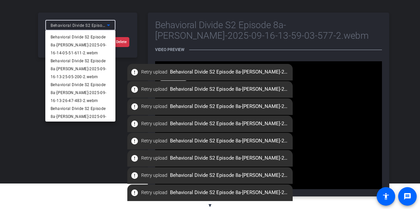
scroll to position [55, 0]
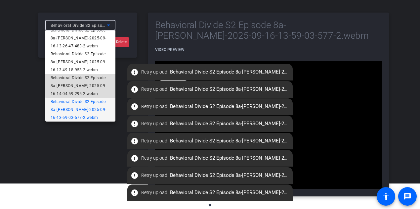
click at [85, 78] on span "Behavioral Divide S2 Episode 8a-[PERSON_NAME]-2025-09-16-14-04-59-295-2.webm" at bounding box center [80, 86] width 59 height 24
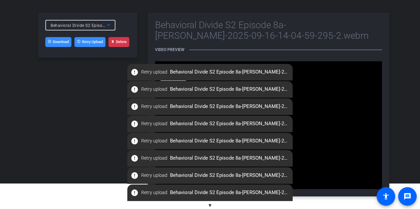
click at [58, 41] on link "Download" at bounding box center [58, 42] width 26 height 10
click at [109, 23] on icon at bounding box center [108, 25] width 8 height 8
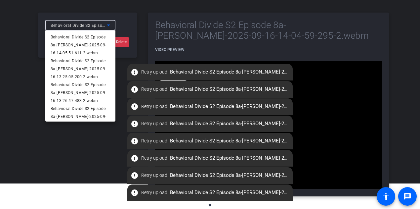
scroll to position [31, 0]
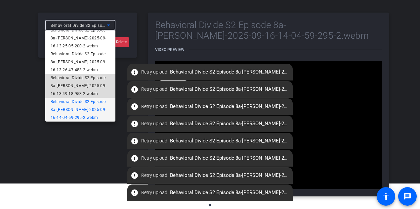
click at [91, 74] on span "Behavioral Divide S2 Episode 8a-[PERSON_NAME]-2025-09-16-13-49-18-953-2.webm" at bounding box center [80, 86] width 59 height 24
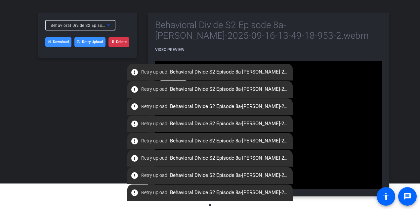
click at [60, 41] on link "Download" at bounding box center [58, 42] width 26 height 10
click at [100, 23] on span "Behavioral Divide S2 Episode 8a-[PERSON_NAME]-2025-09-16-13-49-18-953-2.webm" at bounding box center [132, 24] width 162 height 5
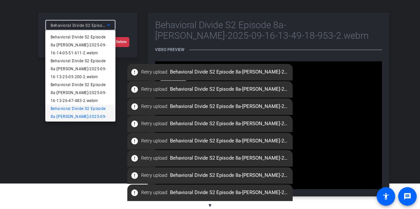
scroll to position [7, 0]
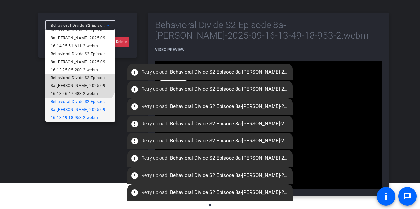
click at [74, 74] on span "Behavioral Divide S2 Episode 8a-[PERSON_NAME]-2025-09-16-13-26-47-483-2.webm" at bounding box center [80, 86] width 59 height 24
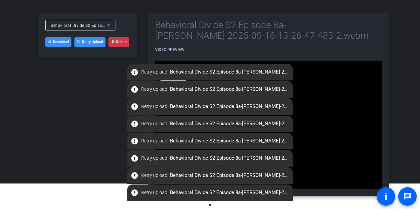
click at [60, 42] on link "Download" at bounding box center [58, 42] width 26 height 10
click at [108, 23] on icon at bounding box center [108, 25] width 8 height 8
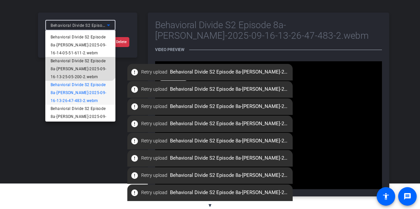
click at [76, 61] on span "Behavioral Divide S2 Episode 8a-[PERSON_NAME]-2025-09-16-13-25-05-200-2.webm" at bounding box center [80, 69] width 59 height 24
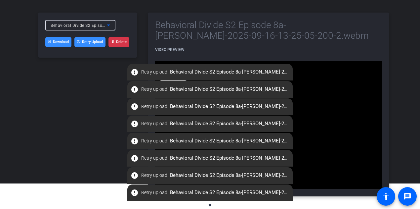
click at [60, 40] on link "Download" at bounding box center [58, 42] width 26 height 10
click at [114, 23] on div "Behavioral Divide S2 Episode 8a-[PERSON_NAME]-2025-09-16-13-25-05-200-2.webm" at bounding box center [80, 25] width 70 height 11
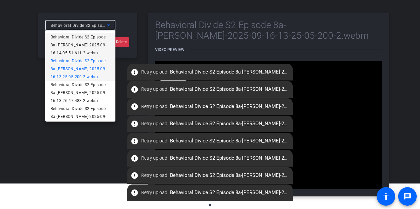
click at [82, 41] on span "Behavioral Divide S2 Episode 8a-[PERSON_NAME]-2025-09-16-14-05-51-611-2.webm" at bounding box center [80, 45] width 59 height 24
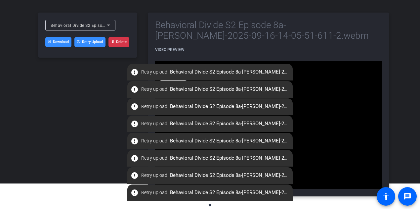
click at [57, 41] on link "Download" at bounding box center [58, 42] width 26 height 10
click at [112, 24] on icon at bounding box center [108, 25] width 8 height 8
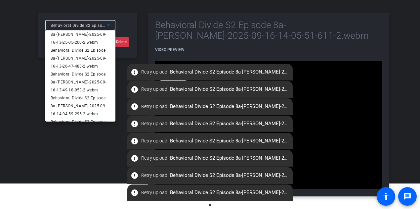
scroll to position [0, 0]
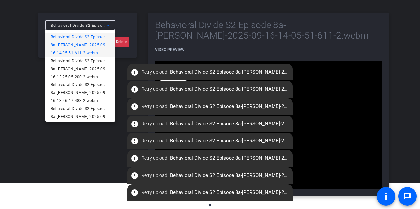
click at [406, 34] on div at bounding box center [210, 104] width 420 height 209
